Goal: Obtain resource: Download file/media

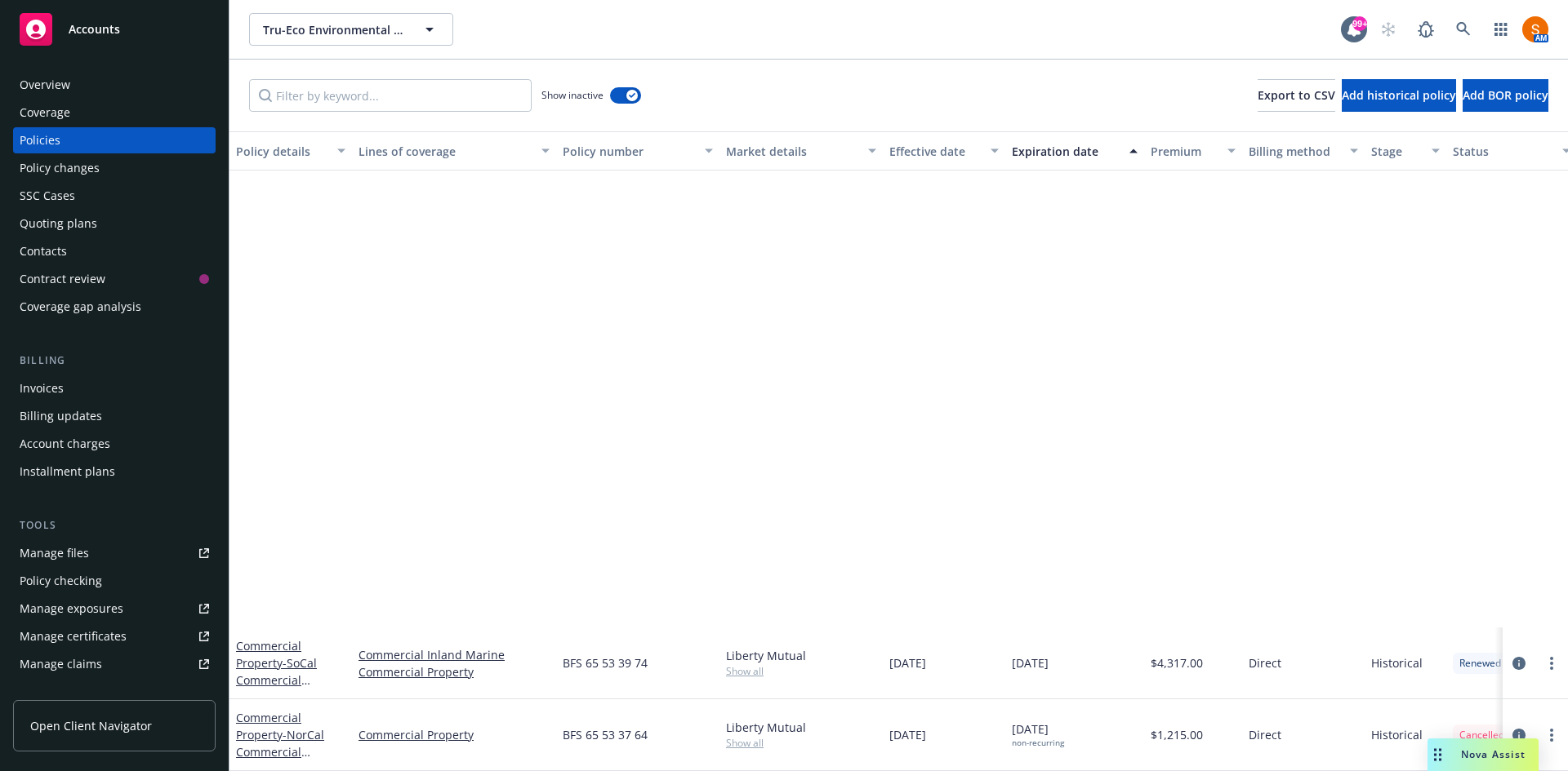
scroll to position [583, 0]
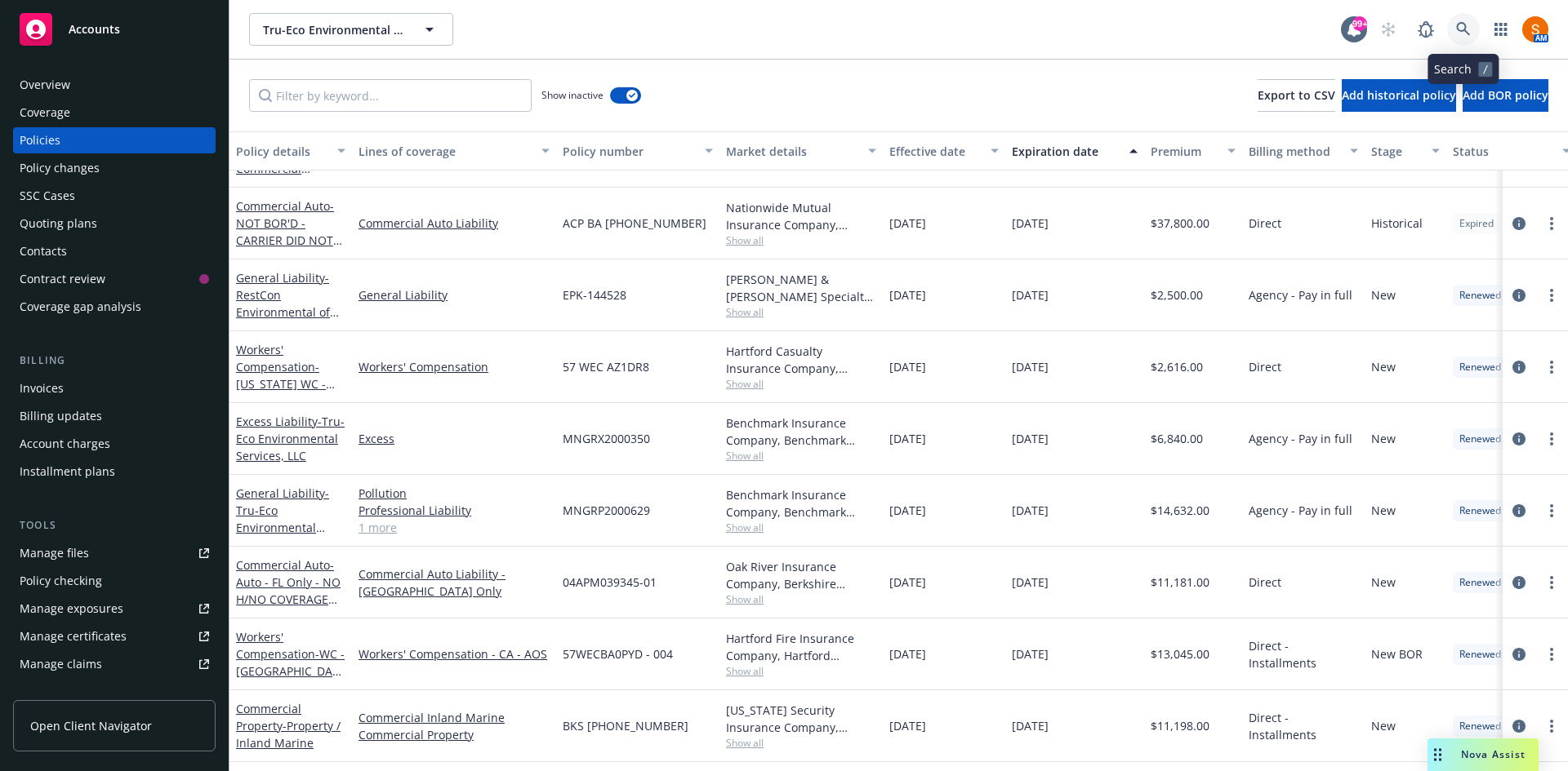
click at [1469, 27] on icon at bounding box center [1463, 29] width 14 height 14
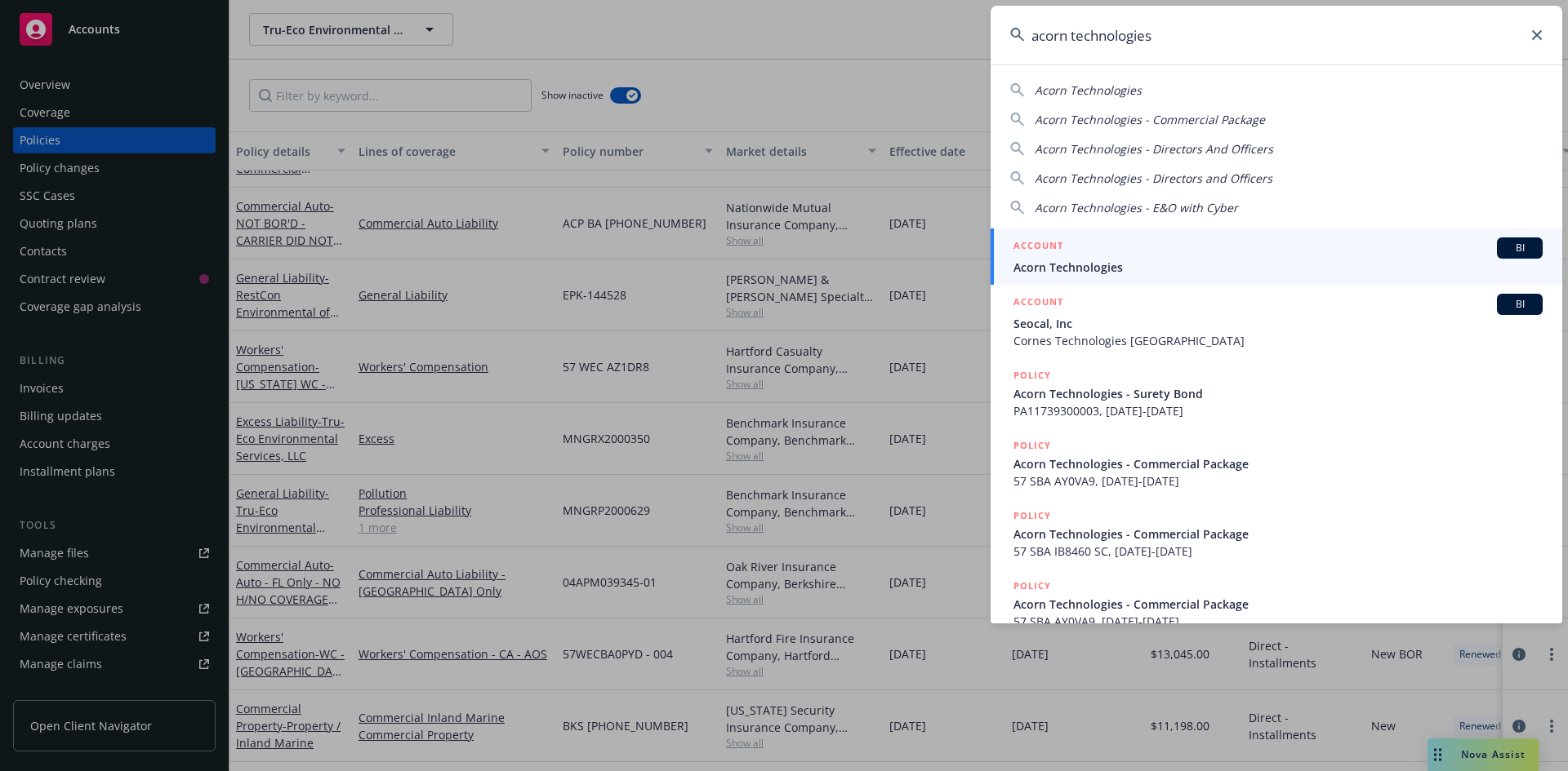
type input "acorn technologies"
click at [1116, 254] on div "ACCOUNT BI" at bounding box center [1278, 248] width 530 height 21
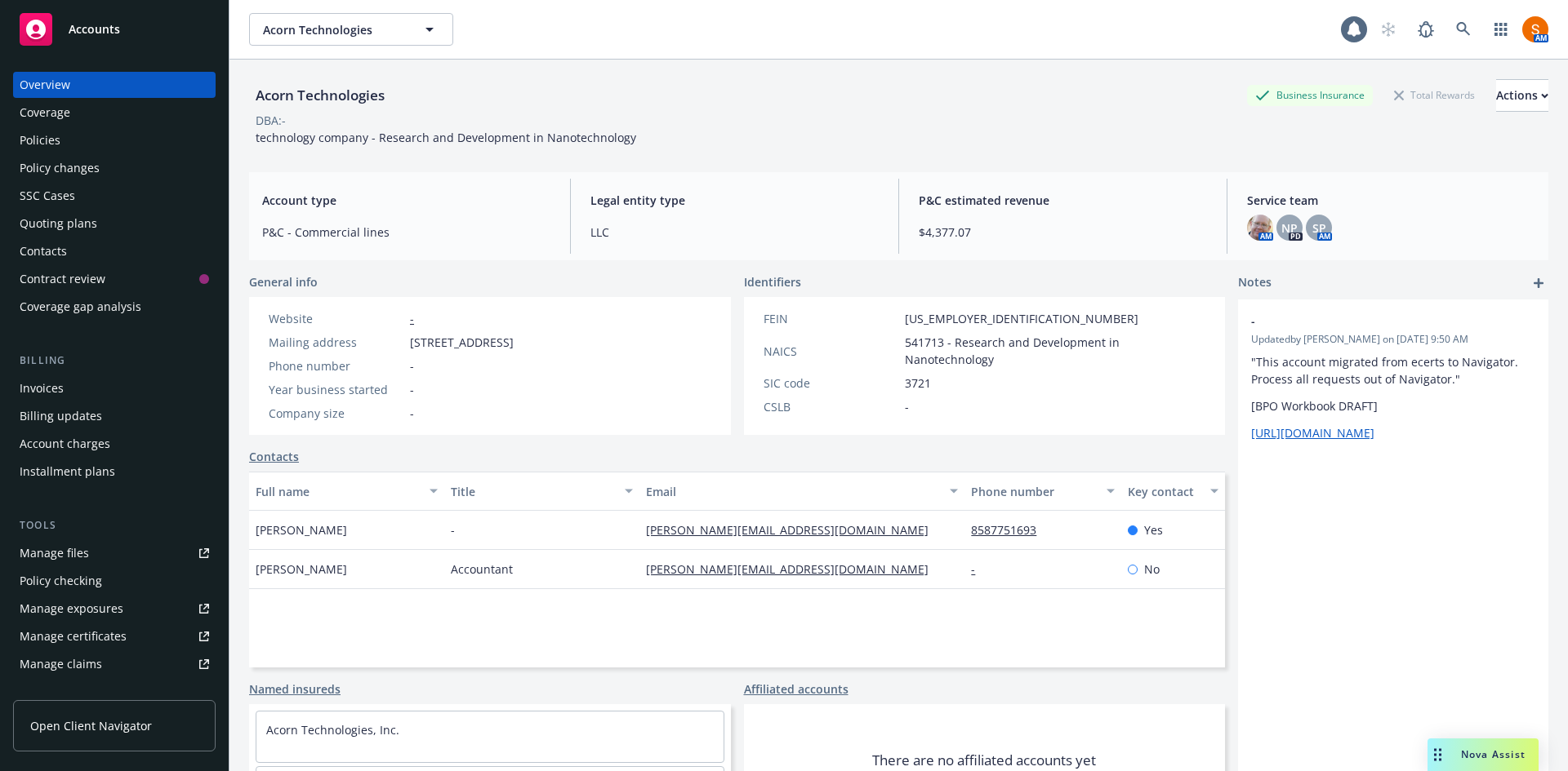
click at [34, 137] on div "Policies" at bounding box center [39, 140] width 40 height 26
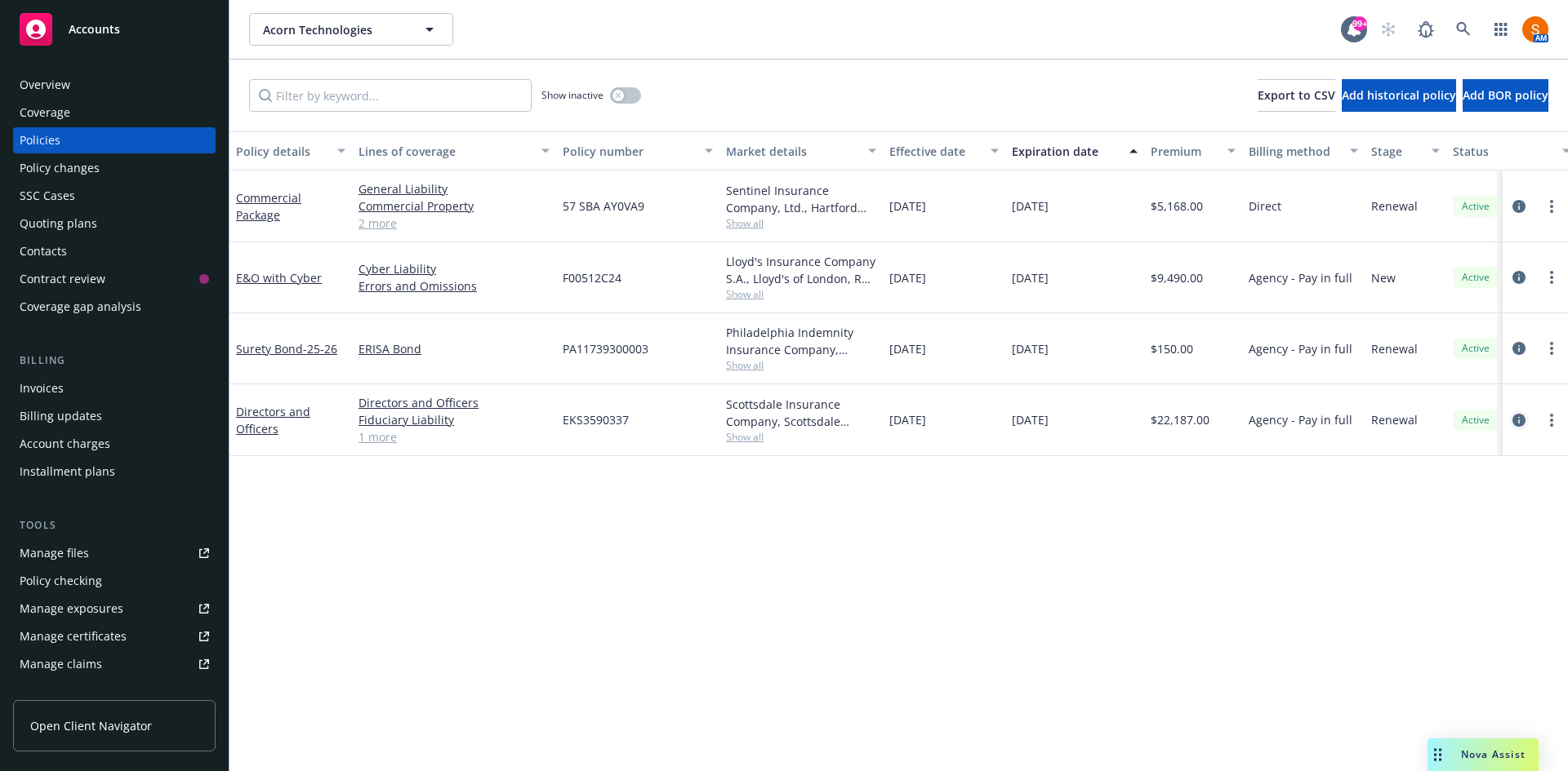
click at [1520, 421] on icon "circleInformation" at bounding box center [1520, 421] width 13 height 13
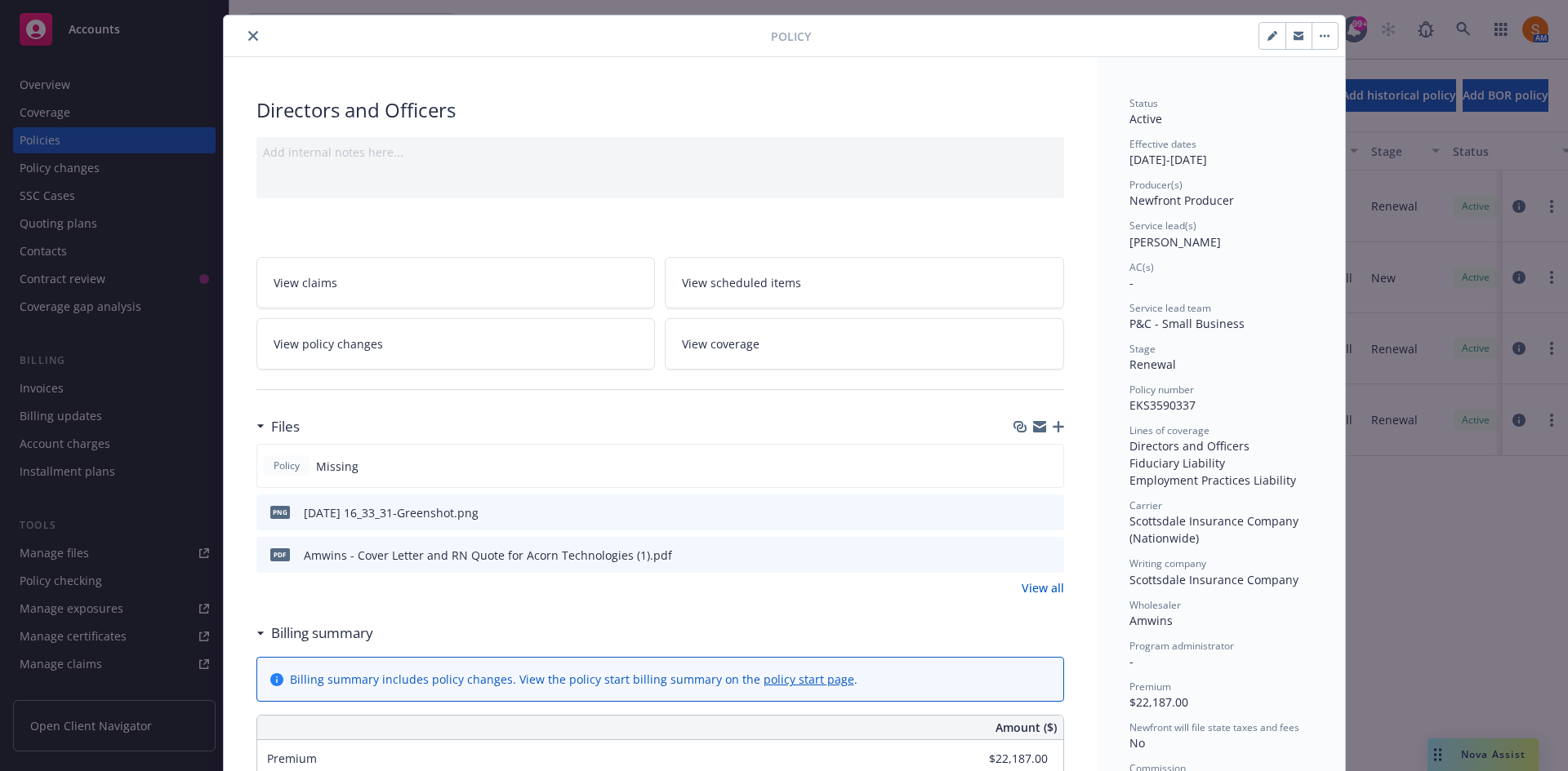
scroll to position [39, 0]
click at [245, 41] on button "close" at bounding box center [253, 35] width 19 height 19
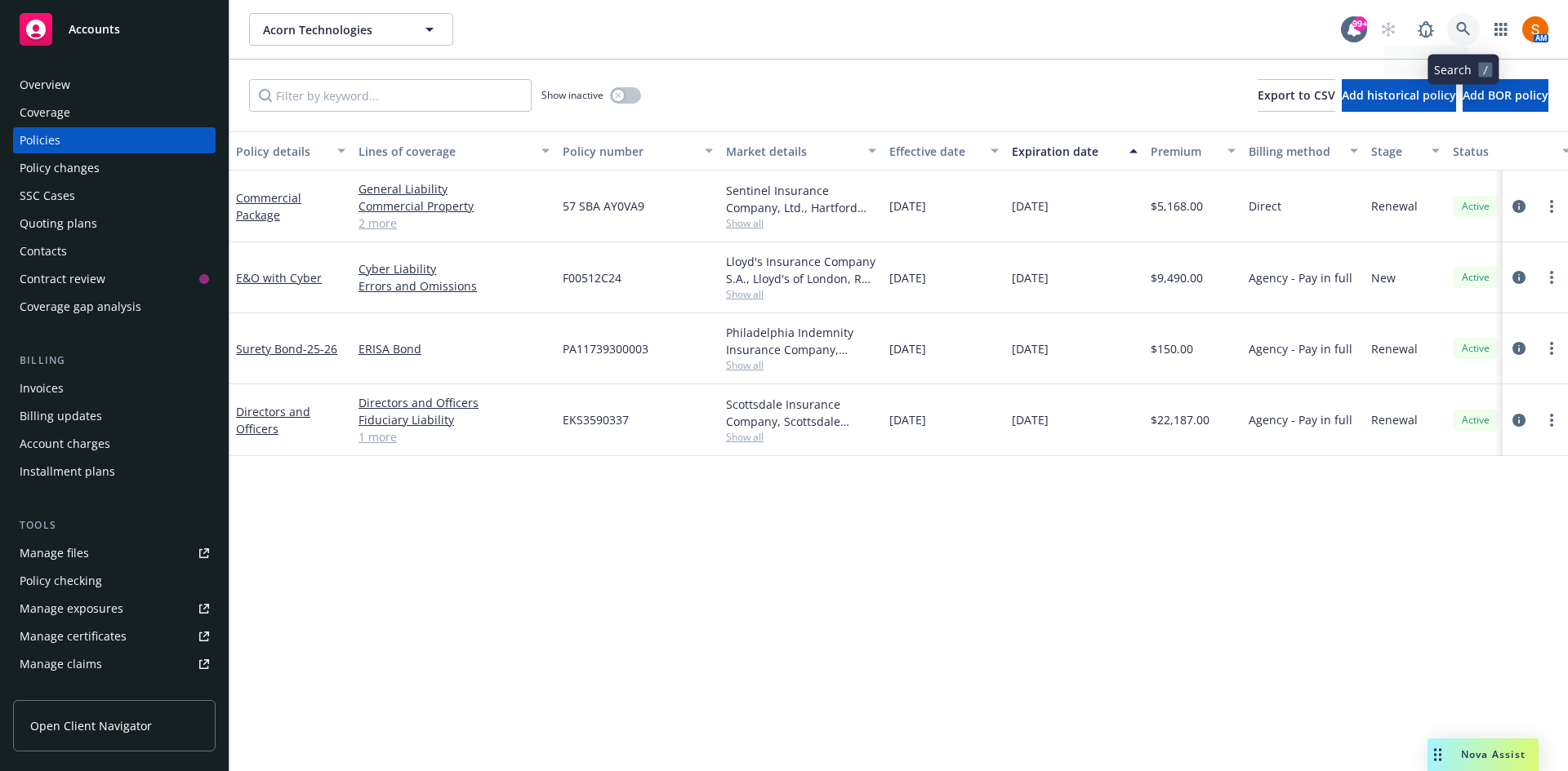
click at [1456, 30] on icon at bounding box center [1463, 29] width 14 height 14
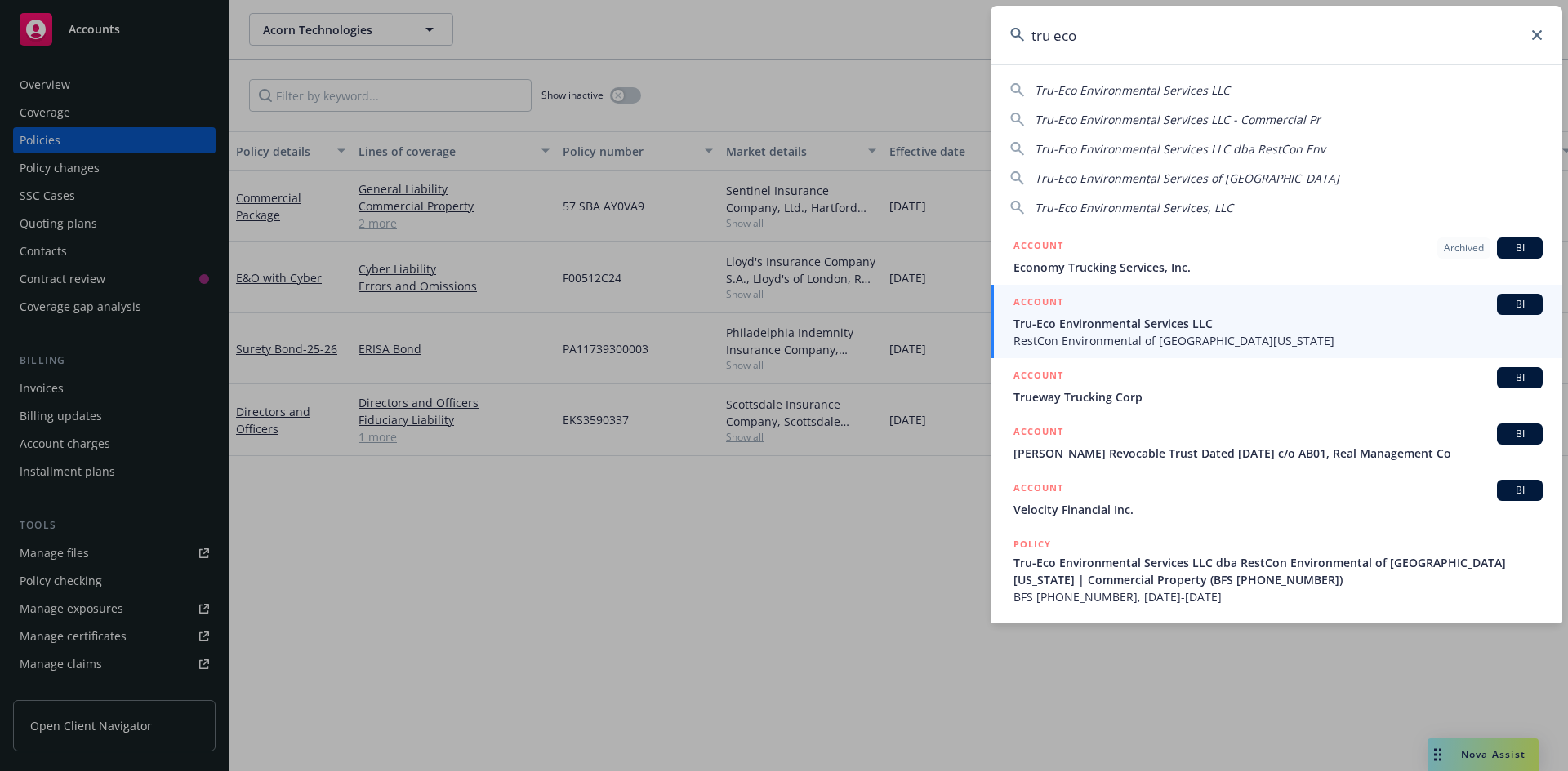
click at [1140, 98] on div "Tru-Eco Environmental Services LLC" at bounding box center [1132, 90] width 196 height 17
type input "Tru-Eco Environmental Services LLC"
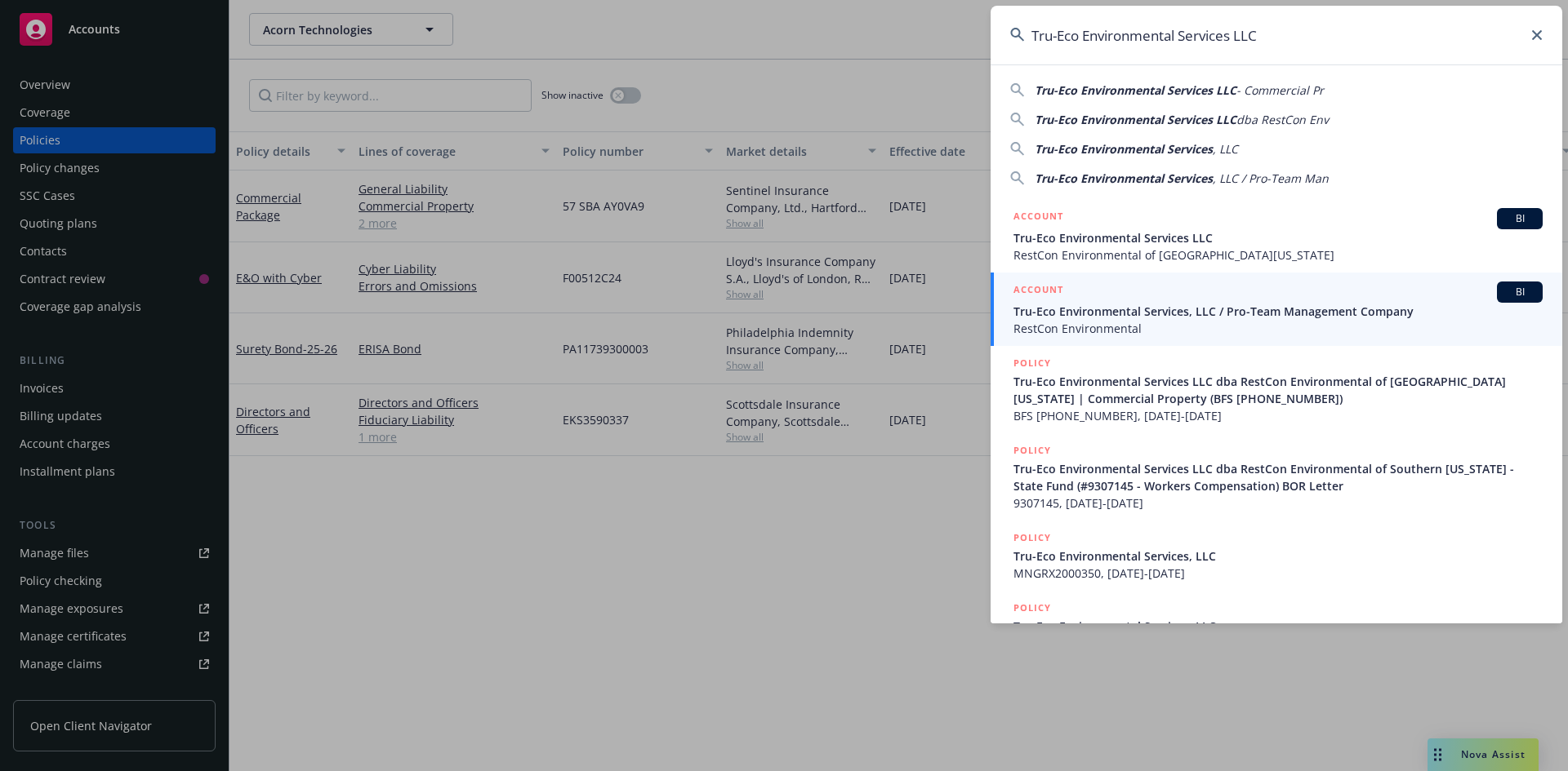
click at [1179, 306] on span "Tru-Eco Environmental Services, LLC / Pro-Team Management Company" at bounding box center [1278, 312] width 530 height 17
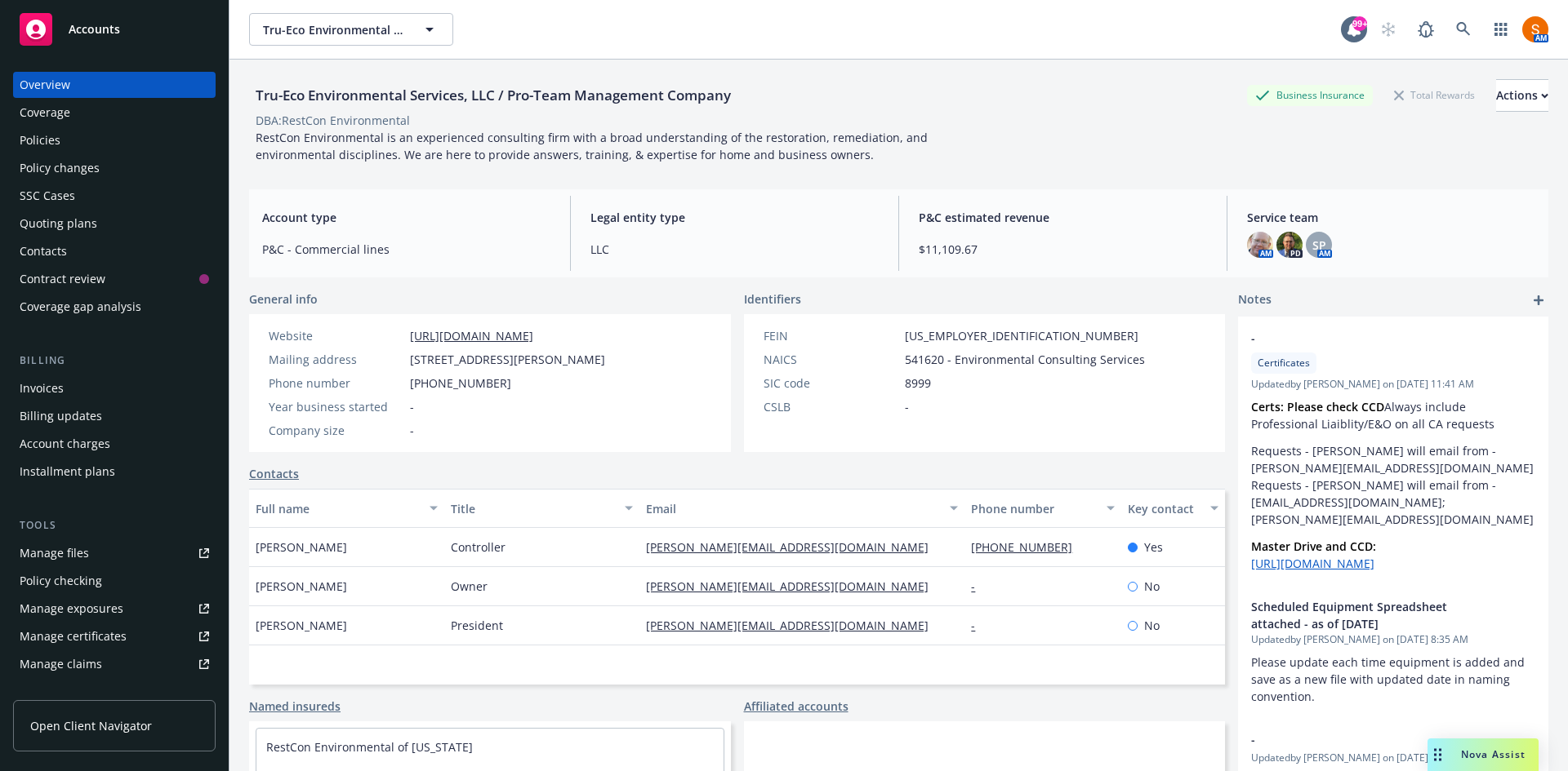
click at [116, 166] on div "Policy changes" at bounding box center [114, 167] width 190 height 26
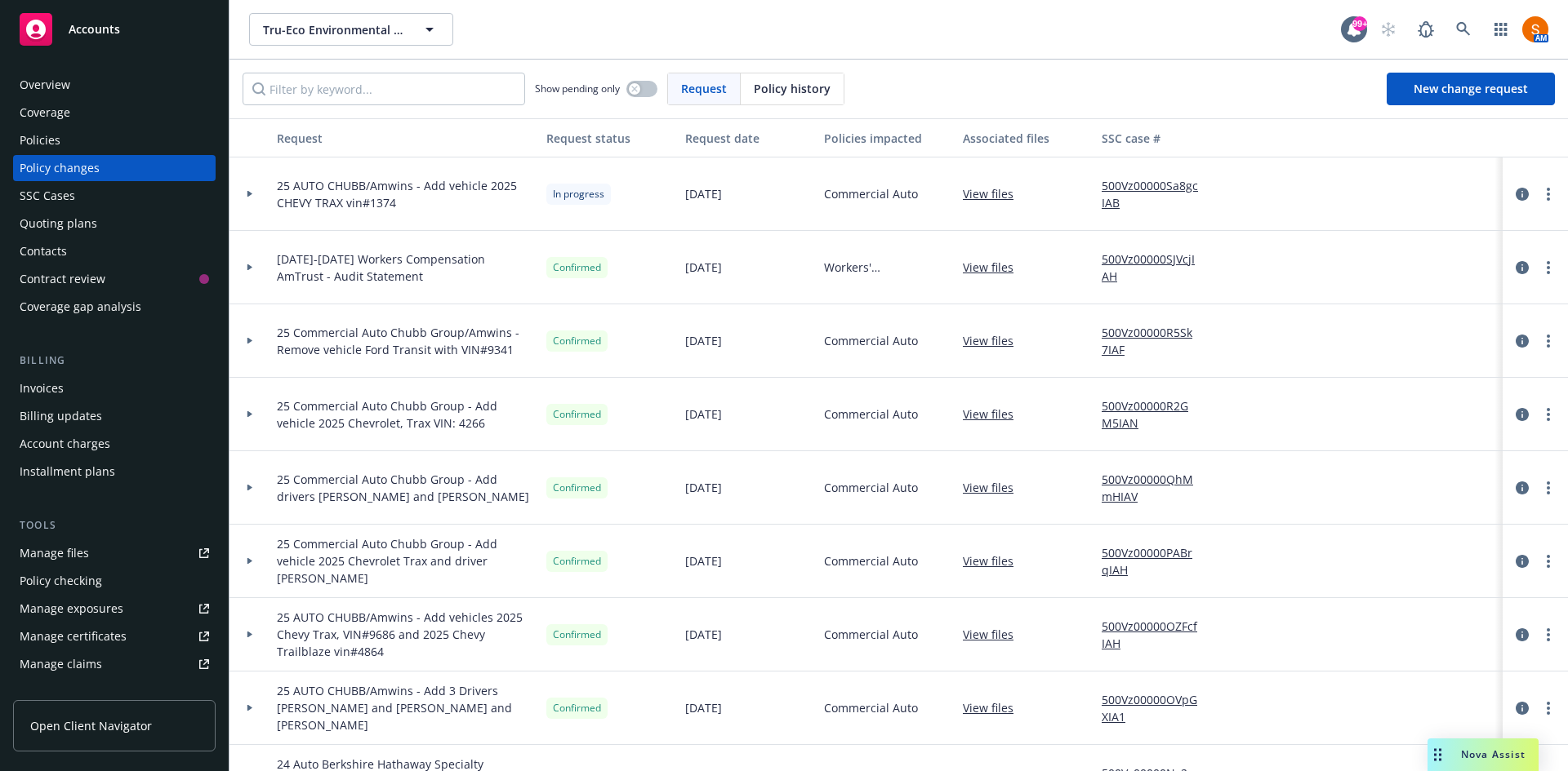
click at [788, 83] on span "Policy history" at bounding box center [793, 89] width 77 height 17
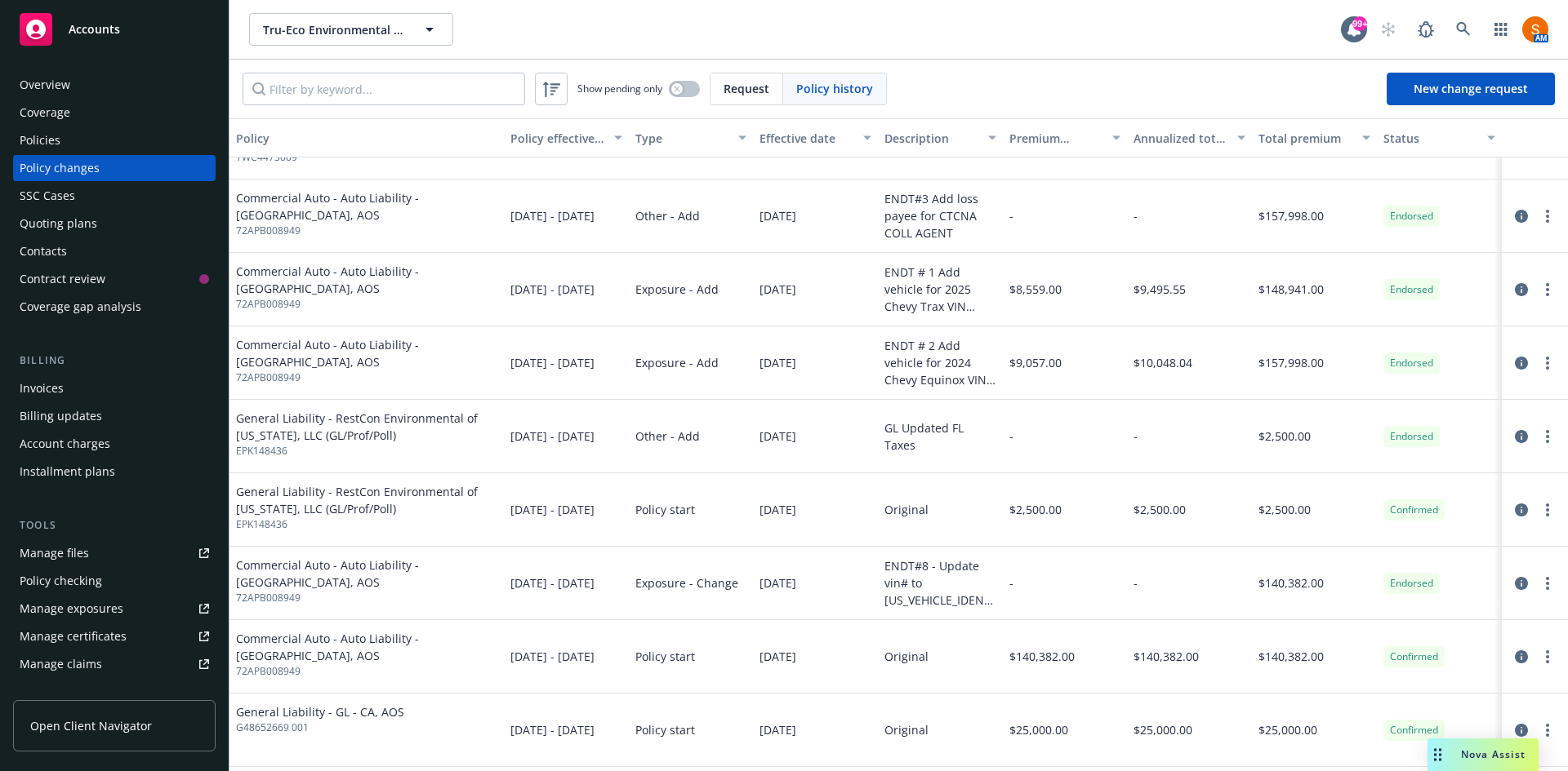
scroll to position [1743, 0]
click at [59, 138] on div "Policies" at bounding box center [39, 140] width 40 height 26
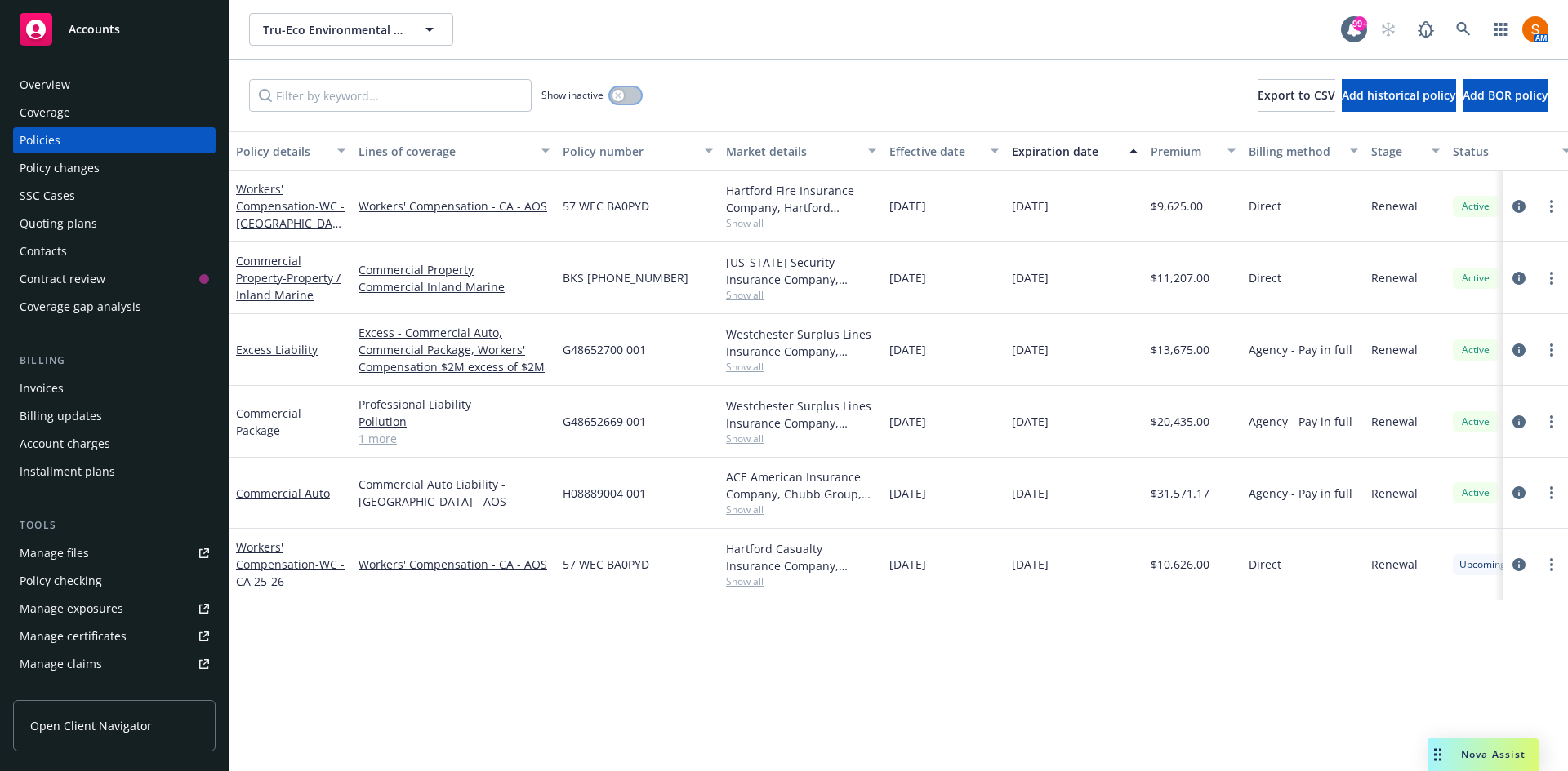
click at [629, 94] on button "button" at bounding box center [625, 95] width 31 height 16
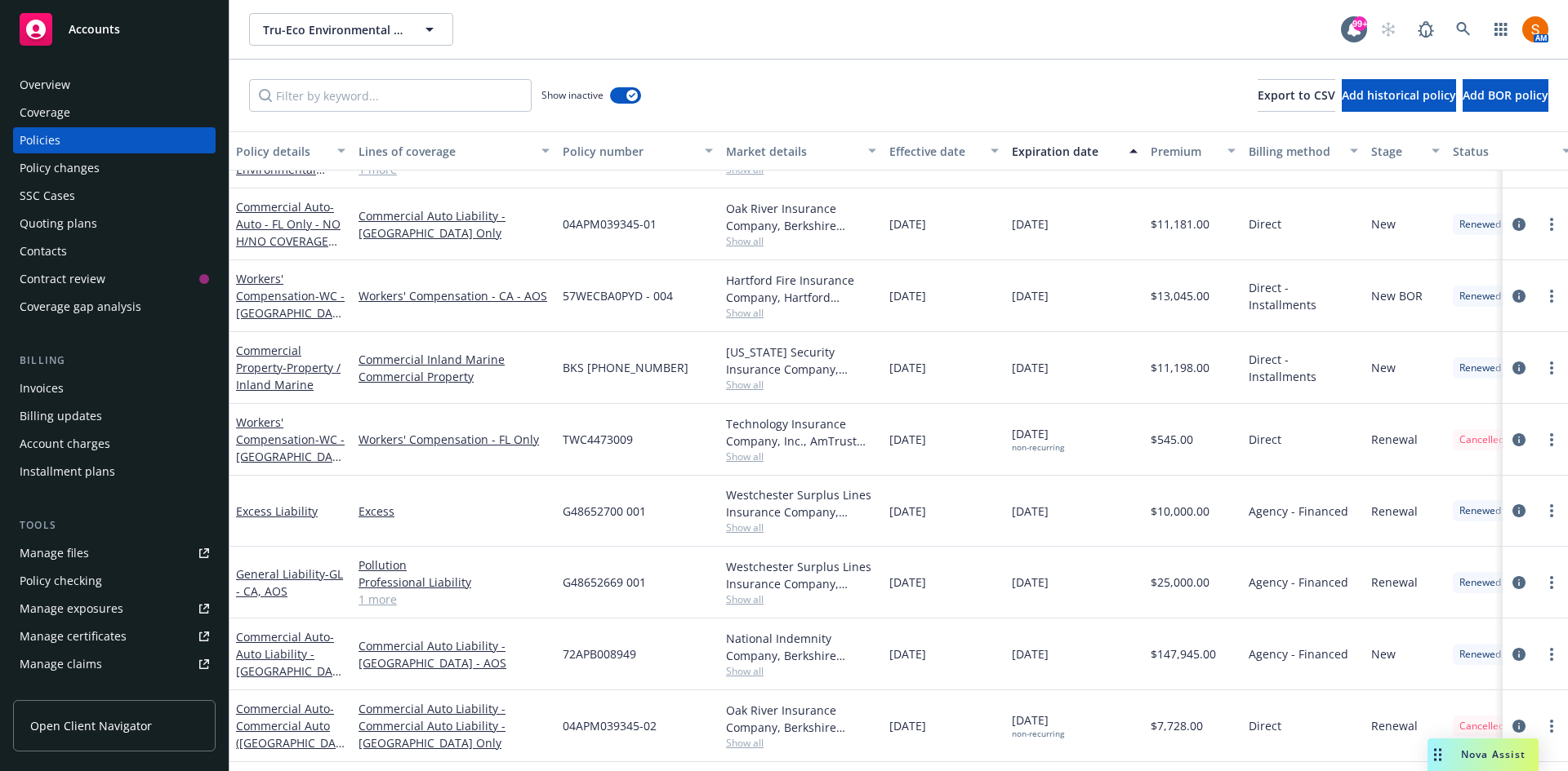
scroll to position [949, 0]
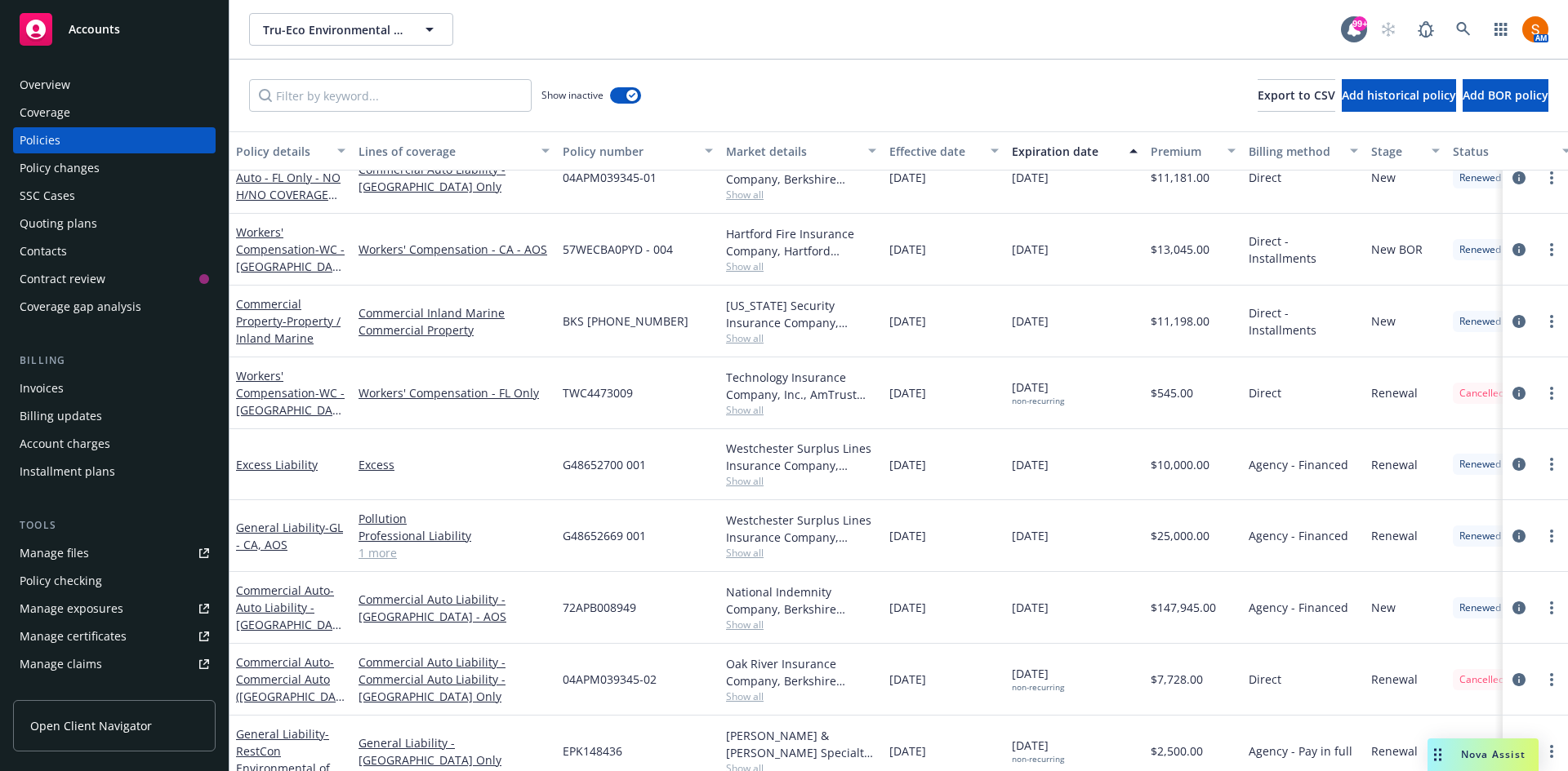
click at [750, 482] on span "Show all" at bounding box center [801, 481] width 150 height 13
click at [804, 465] on div "Westchester Surplus Lines Insurance Company, Chubb Group, Amwins" at bounding box center [801, 457] width 150 height 35
click at [748, 556] on span "Show all" at bounding box center [801, 553] width 150 height 13
click at [782, 486] on span "Show all" at bounding box center [801, 481] width 150 height 13
click at [823, 457] on div "Westchester Surplus Lines Insurance Company, Chubb Group, Amwins" at bounding box center [801, 457] width 150 height 35
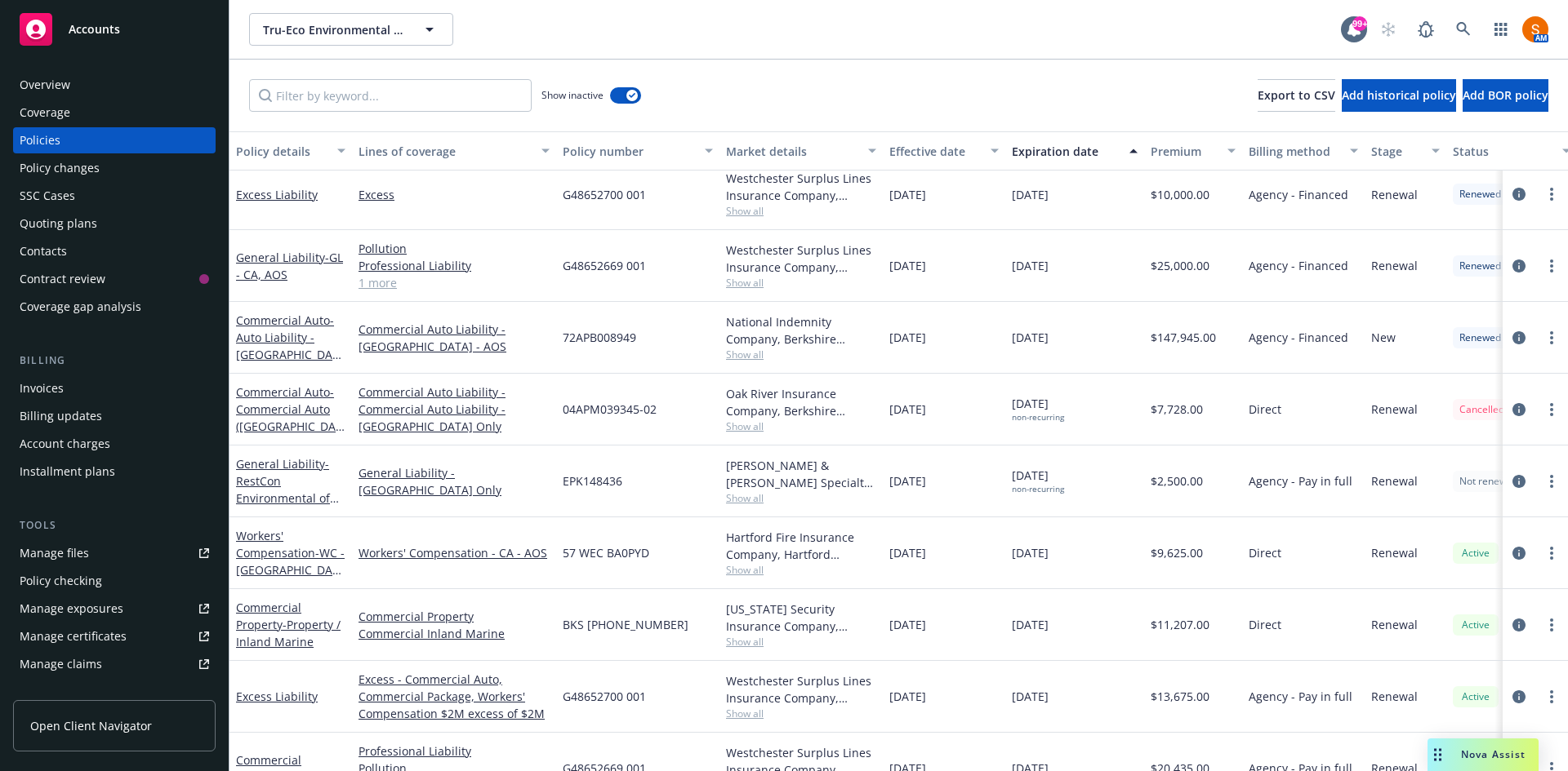
scroll to position [1186, 0]
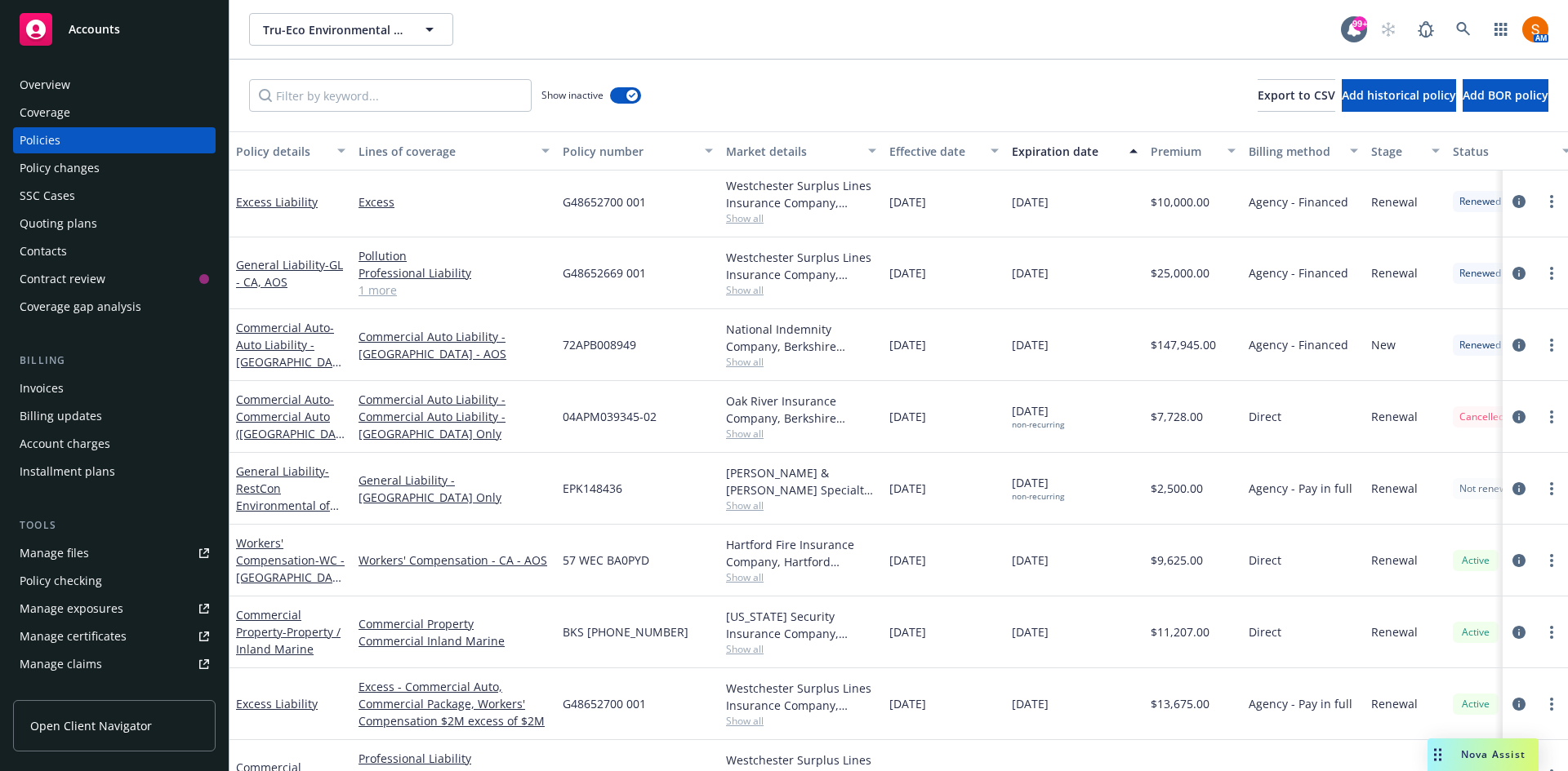
click at [737, 362] on span "Show all" at bounding box center [801, 362] width 150 height 13
click at [674, 319] on div "72APB008949" at bounding box center [639, 345] width 164 height 72
click at [745, 292] on span "Show all" at bounding box center [801, 290] width 150 height 13
click at [671, 262] on div "G48652669 001" at bounding box center [639, 273] width 164 height 72
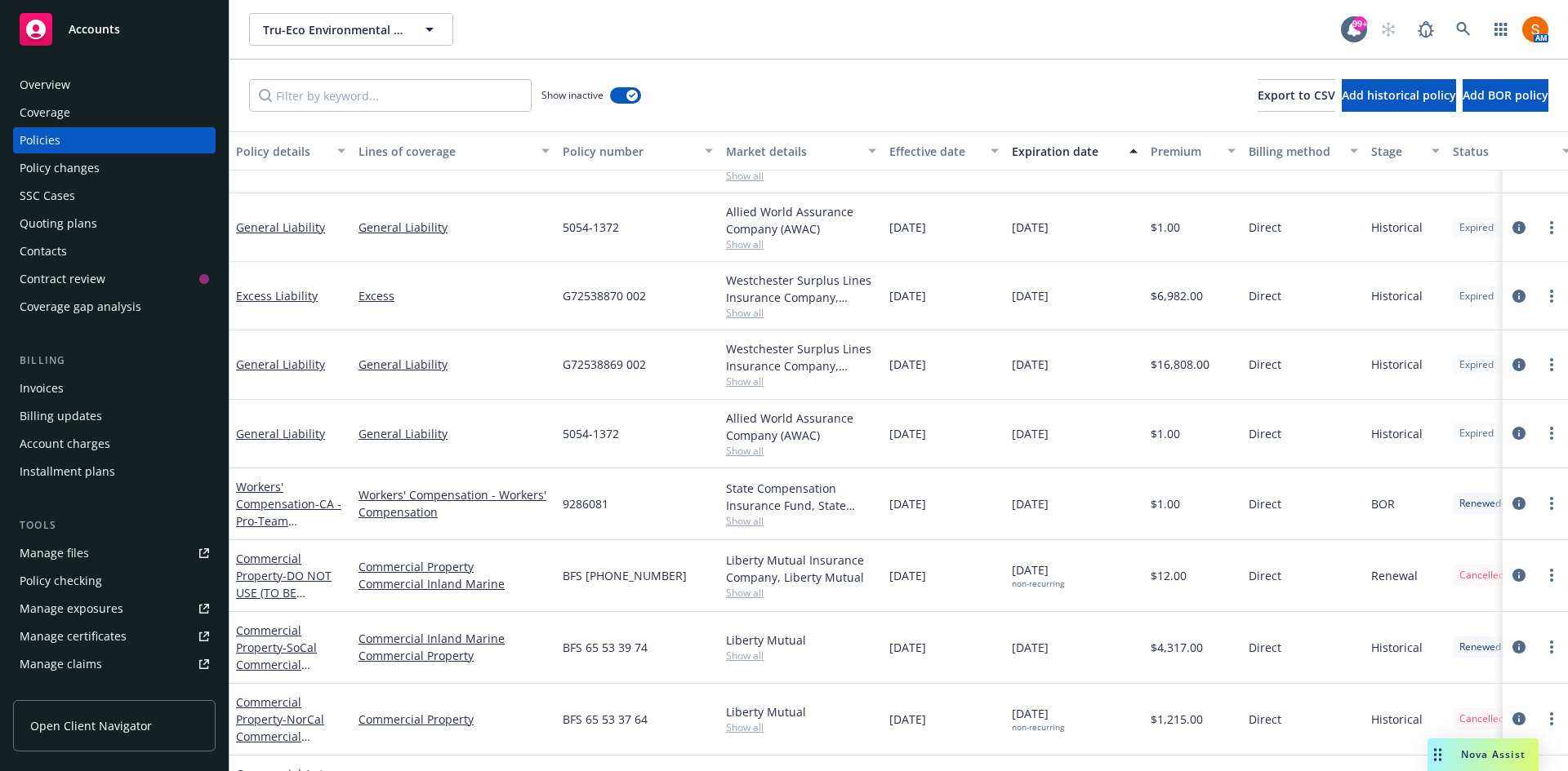
scroll to position [45, 0]
click at [746, 315] on span "Show all" at bounding box center [801, 314] width 150 height 13
click at [676, 285] on div "G72538870 002" at bounding box center [639, 296] width 164 height 68
click at [745, 387] on span "Show all" at bounding box center [801, 382] width 150 height 13
click at [653, 326] on div "G72538870 002" at bounding box center [639, 296] width 164 height 68
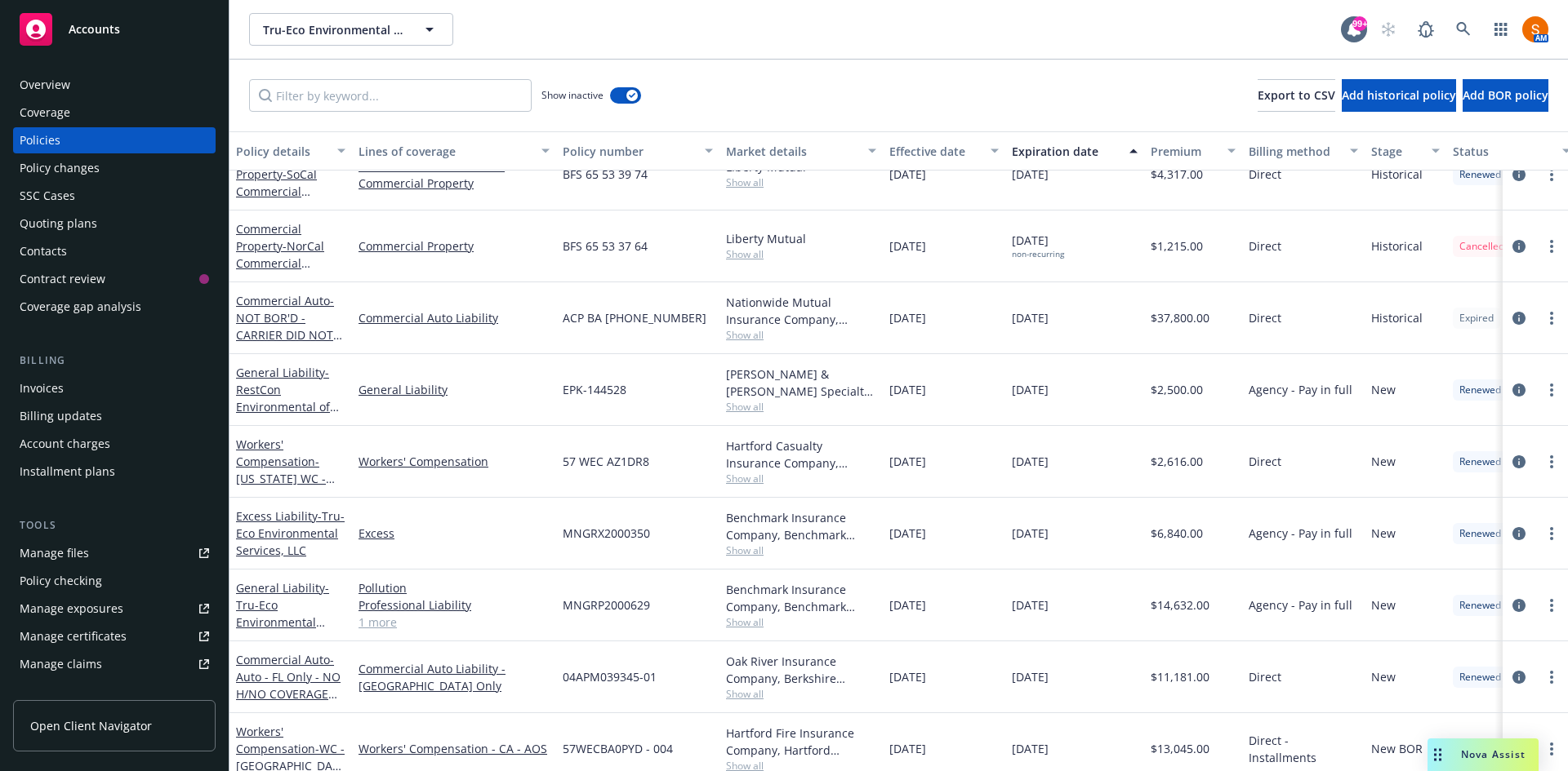
scroll to position [497, 0]
click at [749, 401] on span "Show all" at bounding box center [801, 406] width 150 height 13
click at [699, 375] on div "EPK-144528" at bounding box center [639, 389] width 164 height 72
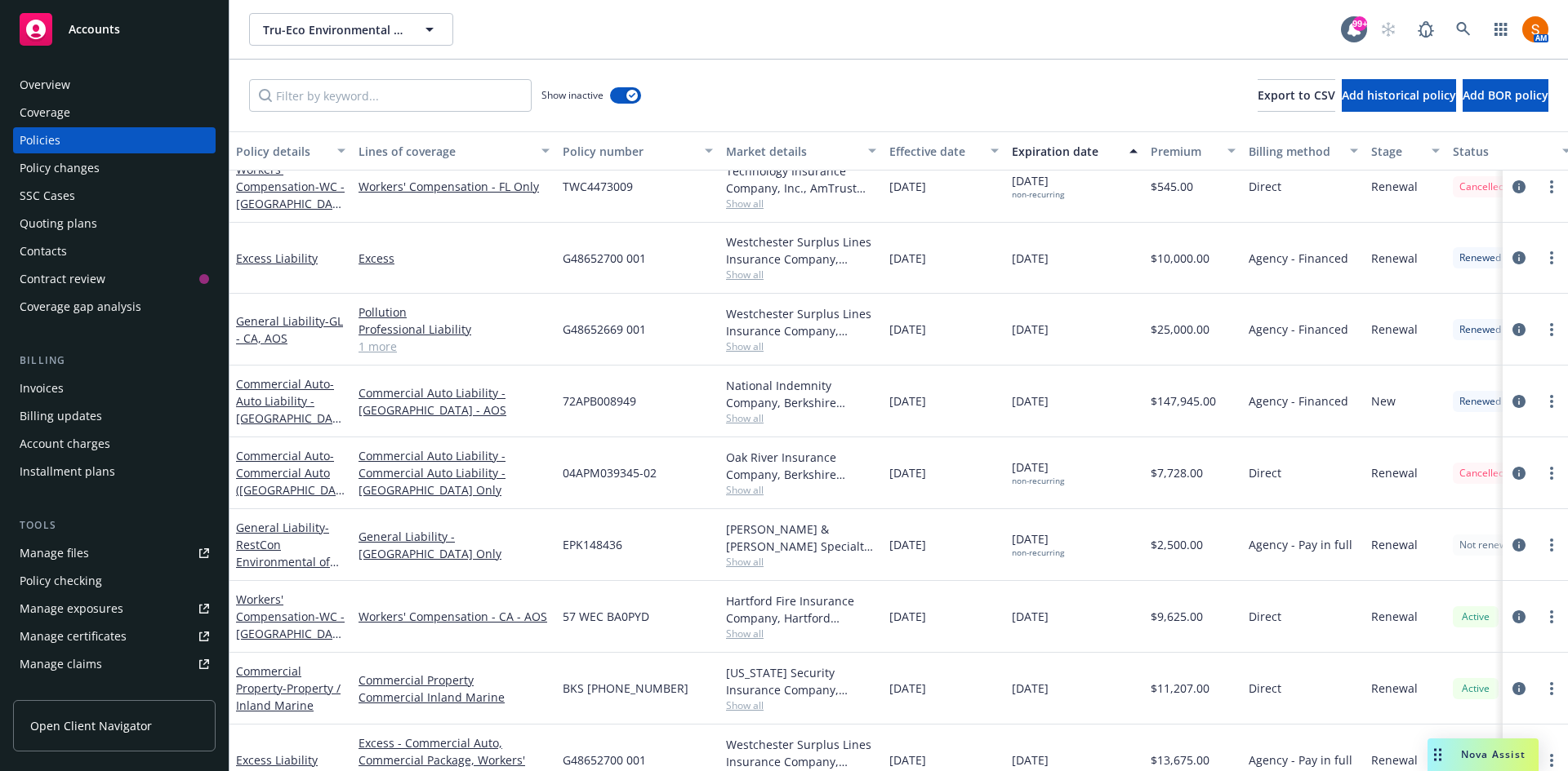
scroll to position [1137, 0]
click at [744, 347] on span "Show all" at bounding box center [801, 346] width 150 height 13
click at [906, 317] on div "[DATE]" at bounding box center [944, 328] width 122 height 72
click at [1513, 327] on icon "circleInformation" at bounding box center [1520, 329] width 13 height 13
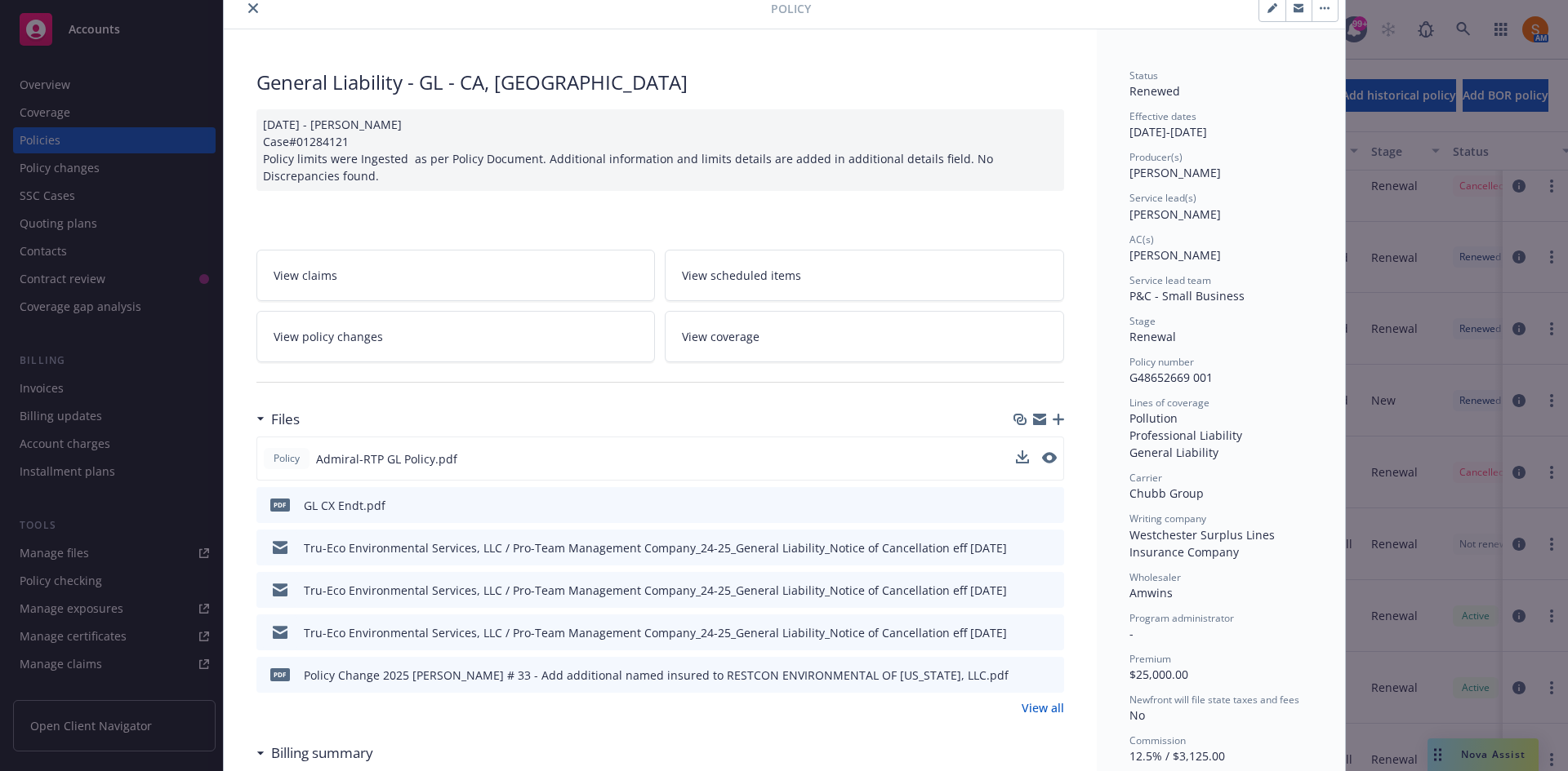
scroll to position [66, 0]
click at [1046, 458] on icon "preview file" at bounding box center [1047, 457] width 14 height 12
